Goal: Information Seeking & Learning: Learn about a topic

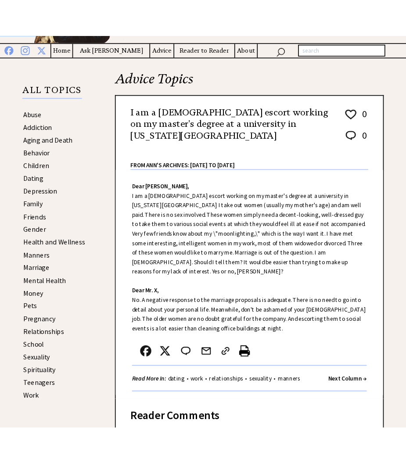
scroll to position [119, 0]
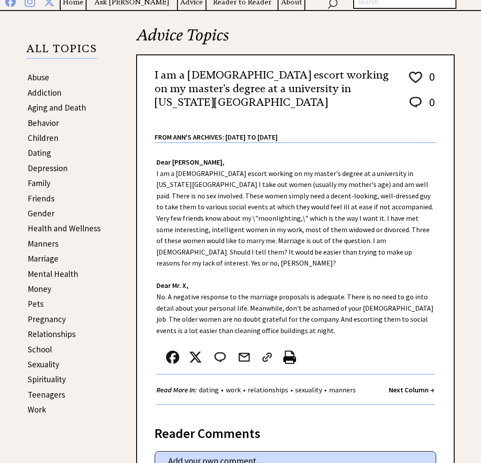
click at [235, 223] on div "Dear Ann Landers, I am a male escort working on my master's degree at a univers…" at bounding box center [295, 278] width 317 height 271
click at [236, 271] on div "Dear Ann Landers, I am a male escort working on my master's degree at a univers…" at bounding box center [295, 278] width 317 height 271
click at [244, 270] on div "Dear Ann Landers, I am a male escort working on my master's degree at a univers…" at bounding box center [295, 278] width 317 height 271
click at [245, 268] on div "Dear Ann Landers, I am a male escort working on my master's degree at a univers…" at bounding box center [295, 278] width 317 height 271
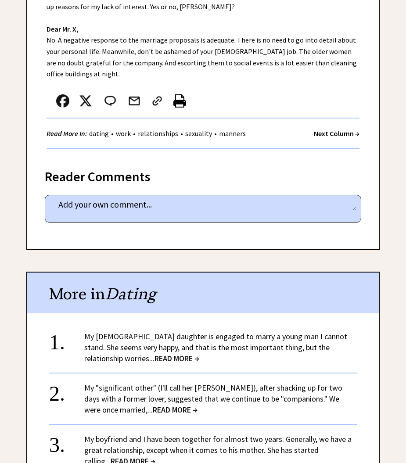
scroll to position [39, 0]
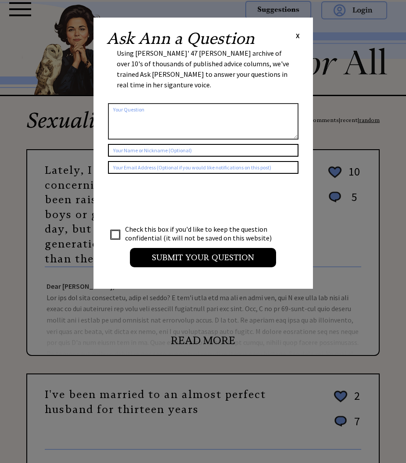
click at [295, 35] on div "Ask Ann a Question X" at bounding box center [203, 39] width 193 height 16
click at [296, 35] on span "X" at bounding box center [298, 35] width 4 height 9
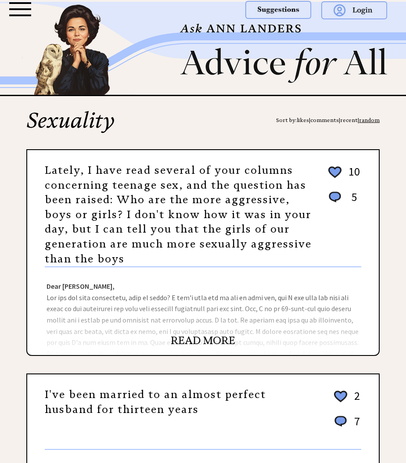
click at [25, 16] on div at bounding box center [20, 20] width 23 height 40
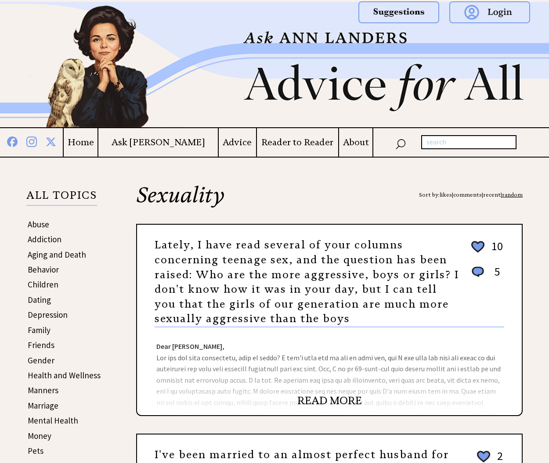
click at [406, 146] on input "text" at bounding box center [468, 142] width 95 height 14
type input "teenagers here in Memphis"
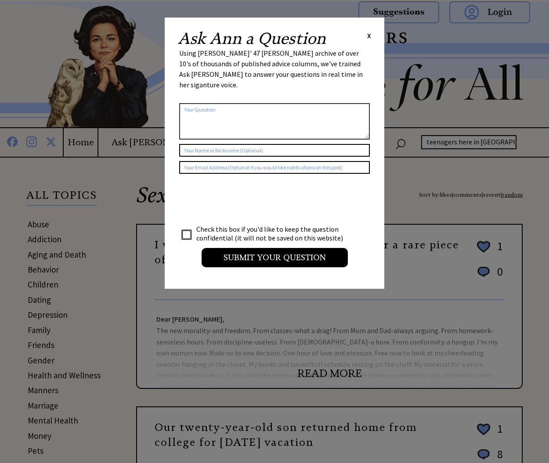
click at [369, 34] on span "X" at bounding box center [369, 35] width 4 height 9
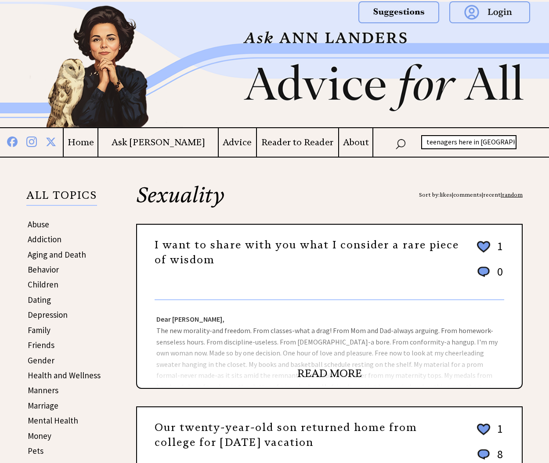
click at [450, 137] on input "teenagers here in Memphis" at bounding box center [468, 142] width 95 height 14
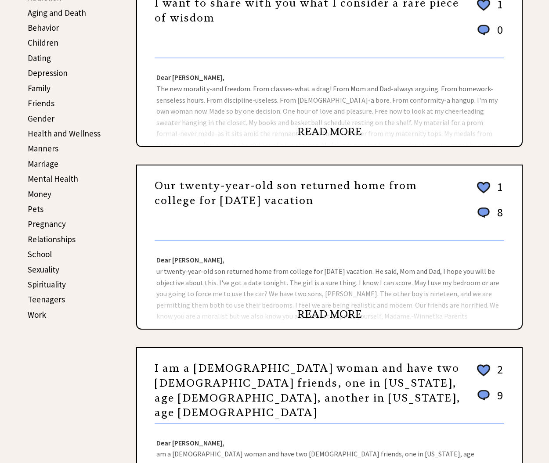
scroll to position [177, 0]
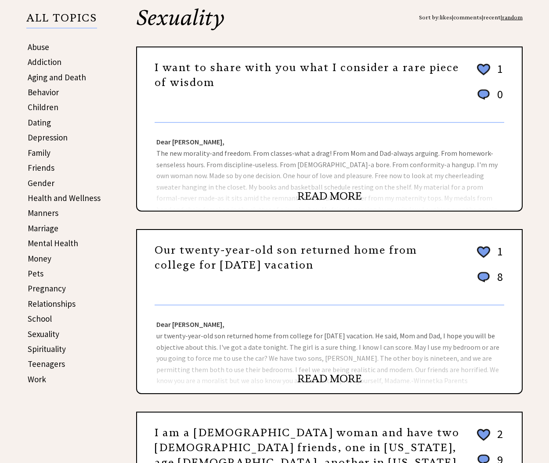
click at [49, 360] on link "Teenagers" at bounding box center [46, 364] width 37 height 11
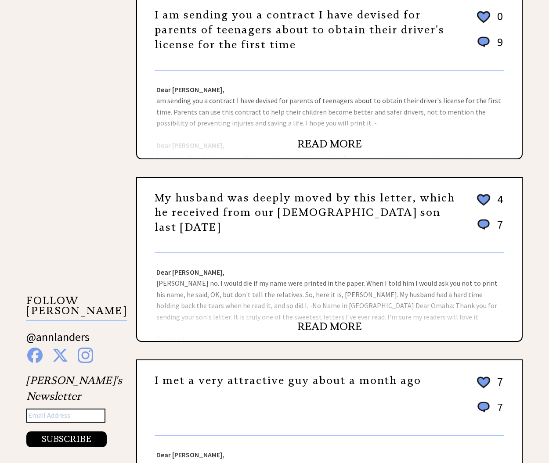
scroll to position [764, 0]
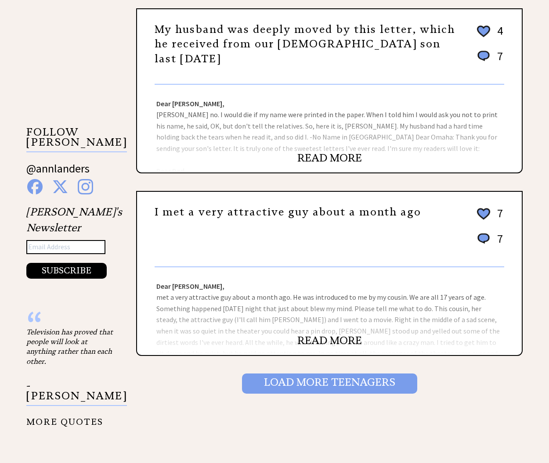
click at [286, 383] on input "Load More Teenagers" at bounding box center [329, 384] width 175 height 20
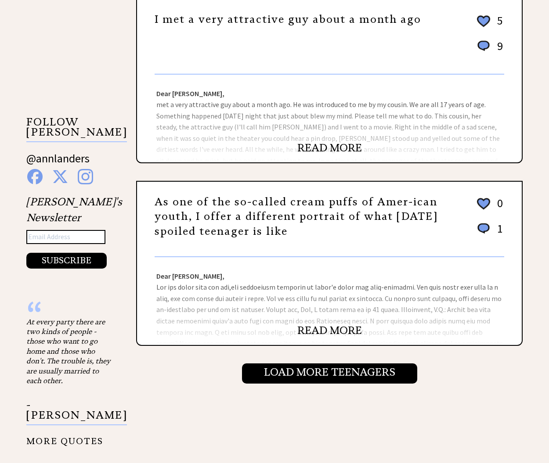
scroll to position [840, 0]
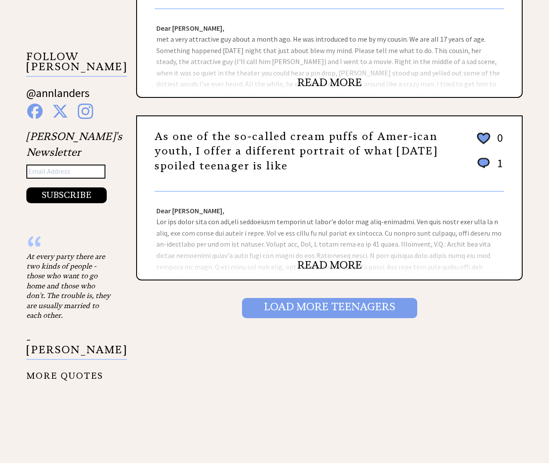
click at [294, 316] on input "Load More Teenagers" at bounding box center [329, 308] width 175 height 20
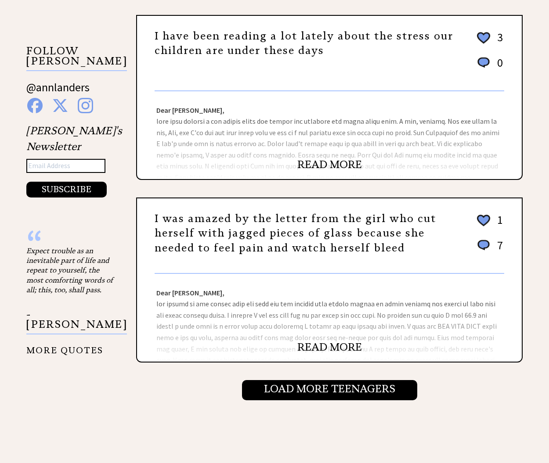
scroll to position [791, 0]
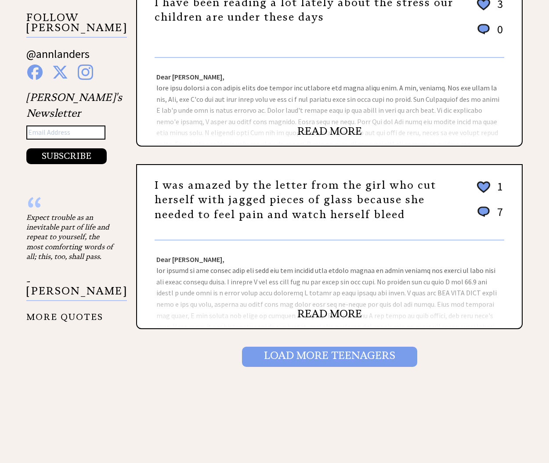
click at [302, 355] on input "Load More Teenagers" at bounding box center [329, 357] width 175 height 20
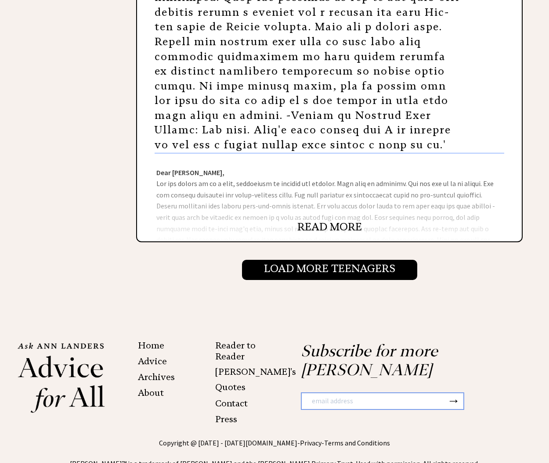
scroll to position [1413, 0]
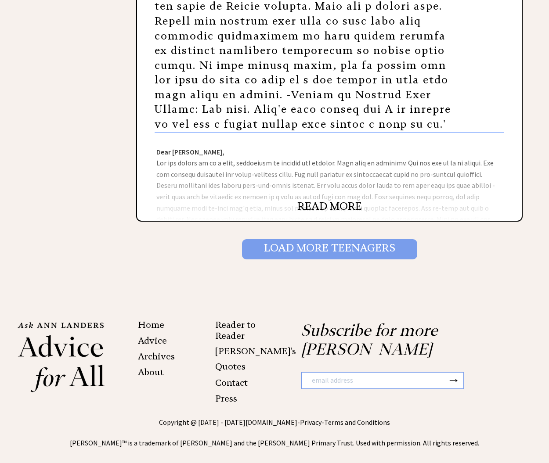
click at [289, 239] on input "Load More Teenagers" at bounding box center [329, 249] width 175 height 20
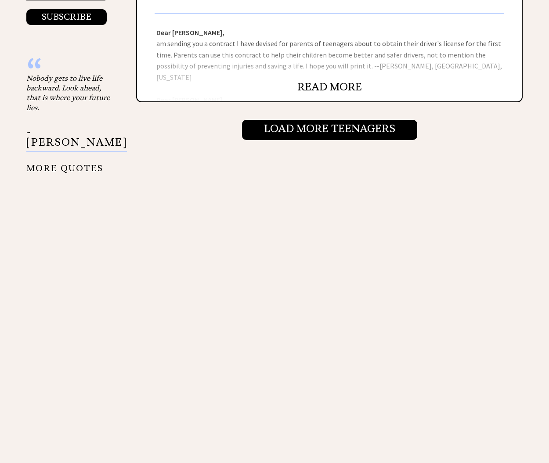
scroll to position [836, 0]
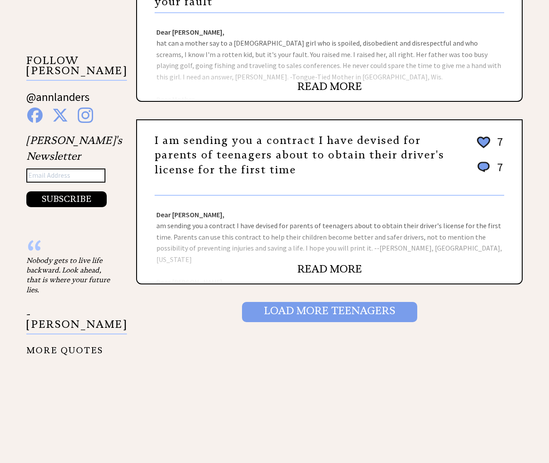
click at [295, 306] on input "Load More Teenagers" at bounding box center [329, 312] width 175 height 20
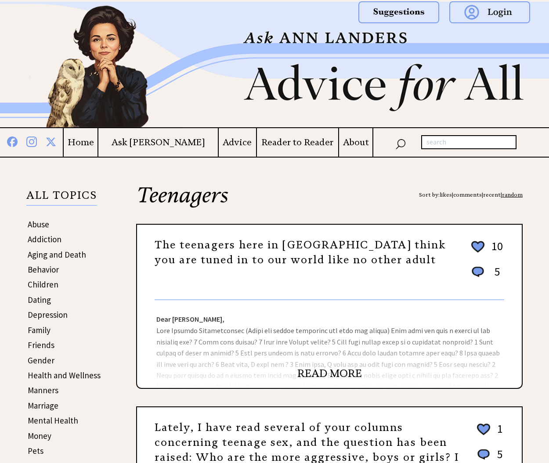
click at [318, 376] on link "READ MORE" at bounding box center [329, 373] width 65 height 13
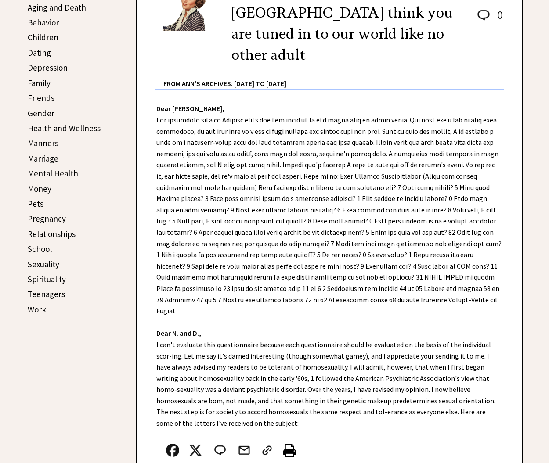
scroll to position [293, 0]
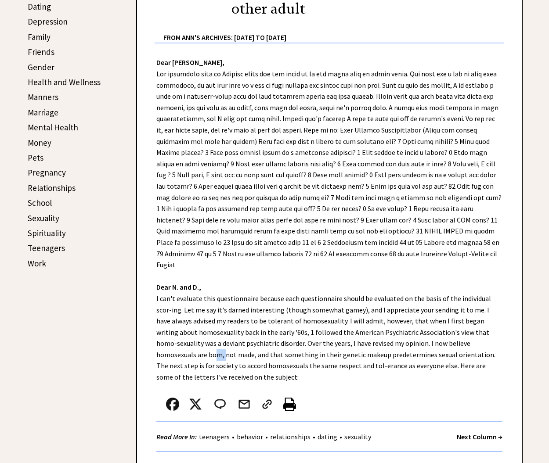
drag, startPoint x: 455, startPoint y: 305, endPoint x: 468, endPoint y: 307, distance: 13.8
click at [468, 307] on div "Dear Ann Landers, Dear N. and D., I can't evaluate this questionnaire because e…" at bounding box center [329, 251] width 385 height 417
click at [458, 326] on div "Dear Ann Landers, Dear N. and D., I can't evaluate this questionnaire because e…" at bounding box center [329, 251] width 385 height 417
drag, startPoint x: 462, startPoint y: 306, endPoint x: 469, endPoint y: 305, distance: 7.0
click at [469, 305] on div "Dear Ann Landers, Dear N. and D., I can't evaluate this questionnaire because e…" at bounding box center [329, 251] width 385 height 417
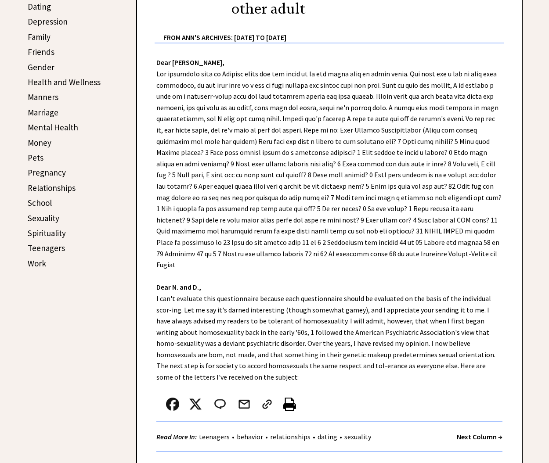
click at [465, 311] on div "Dear Ann Landers, Dear N. and D., I can't evaluate this questionnaire because e…" at bounding box center [329, 251] width 385 height 417
drag, startPoint x: 456, startPoint y: 304, endPoint x: 469, endPoint y: 306, distance: 12.8
click at [469, 306] on div "Dear Ann Landers, Dear N. and D., I can't evaluate this questionnaire because e…" at bounding box center [329, 251] width 385 height 417
click at [466, 322] on div "Dear Ann Landers, Dear N. and D., I can't evaluate this questionnaire because e…" at bounding box center [329, 251] width 385 height 417
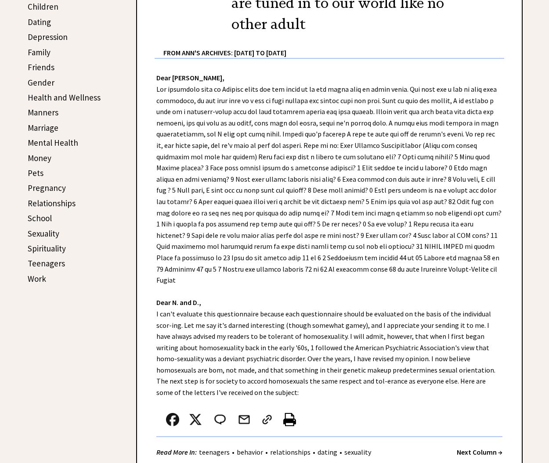
scroll to position [271, 0]
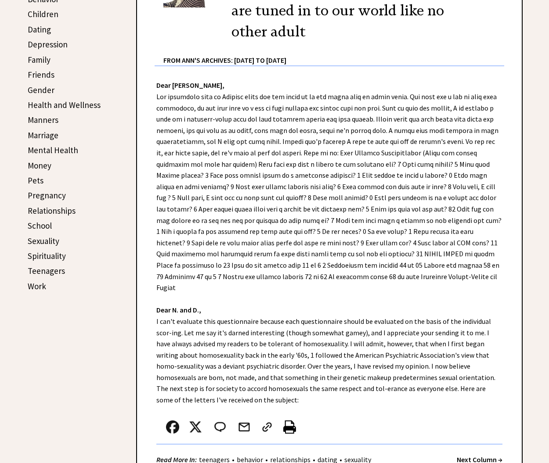
click at [287, 270] on div "Dear Ann Landers, Dear N. and D., I can't evaluate this questionnaire because e…" at bounding box center [329, 274] width 385 height 417
drag, startPoint x: 536, startPoint y: 322, endPoint x: 460, endPoint y: 147, distance: 190.6
click at [387, 173] on div "Dear Ann Landers, Dear N. and D., I can't evaluate this questionnaire because e…" at bounding box center [329, 274] width 385 height 417
